Goal: Task Accomplishment & Management: Use online tool/utility

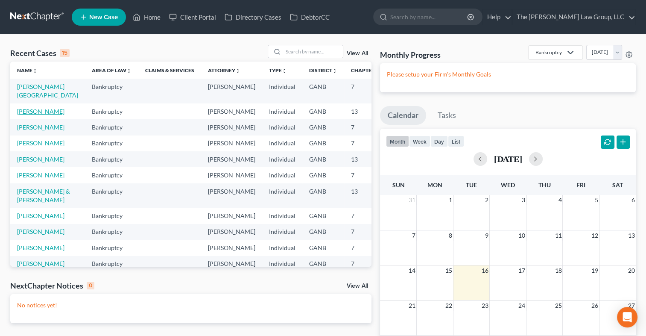
click at [24, 115] on link "Murray, Carmen" at bounding box center [40, 111] width 47 height 7
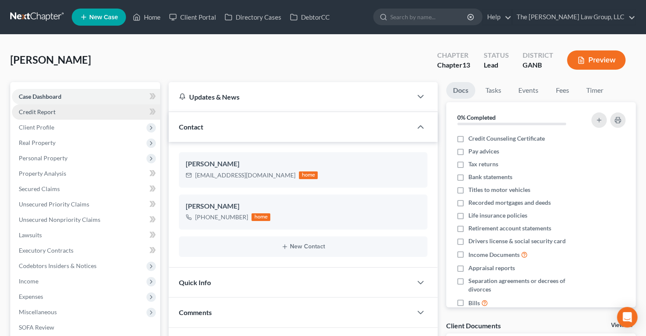
click at [37, 111] on span "Credit Report" at bounding box center [37, 111] width 37 height 7
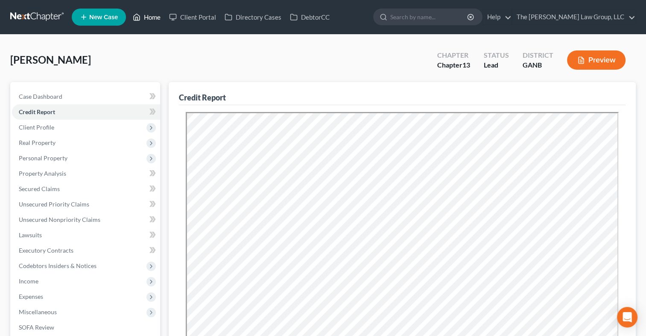
click at [154, 18] on link "Home" at bounding box center [147, 16] width 36 height 15
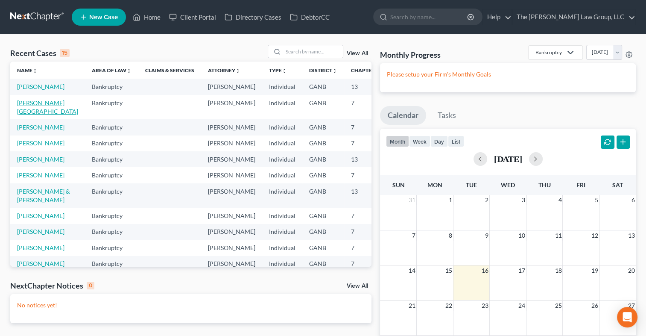
click at [34, 115] on link "Clifton, Tashia" at bounding box center [47, 107] width 61 height 16
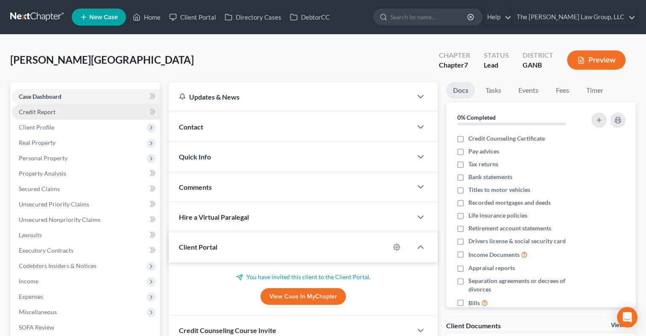
click at [45, 110] on span "Credit Report" at bounding box center [37, 111] width 37 height 7
